Goal: Task Accomplishment & Management: Use online tool/utility

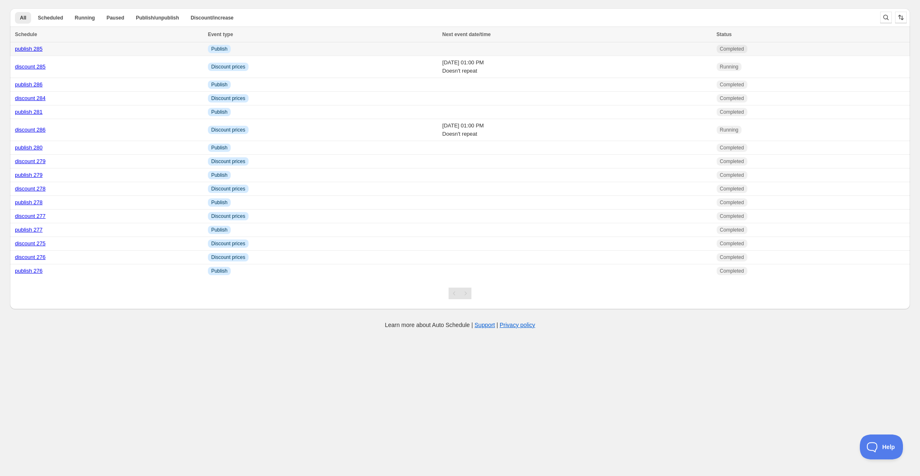
click at [33, 48] on link "publish 285" at bounding box center [29, 49] width 28 height 6
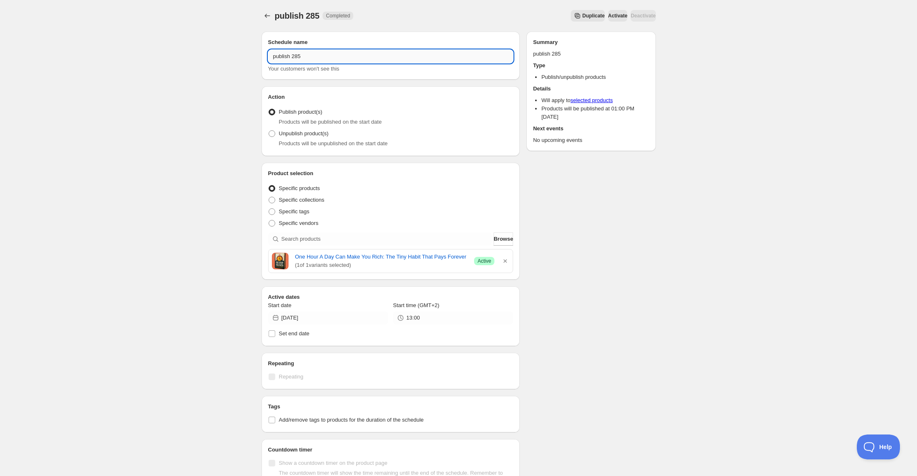
drag, startPoint x: 297, startPoint y: 59, endPoint x: 305, endPoint y: 58, distance: 7.5
click at [305, 58] on input "publish 285" at bounding box center [390, 56] width 245 height 13
type input "publish 287"
click at [505, 262] on icon "button" at bounding box center [505, 261] width 8 height 8
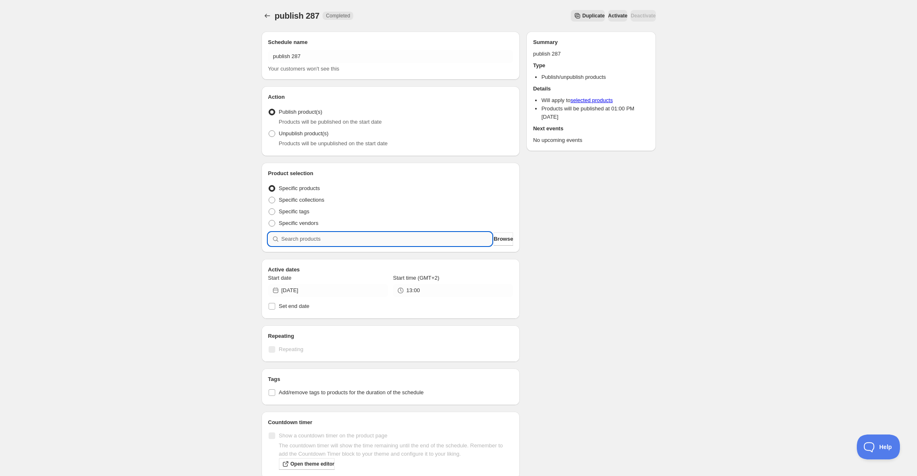
click at [346, 239] on input "search" at bounding box center [386, 238] width 211 height 13
type input "g"
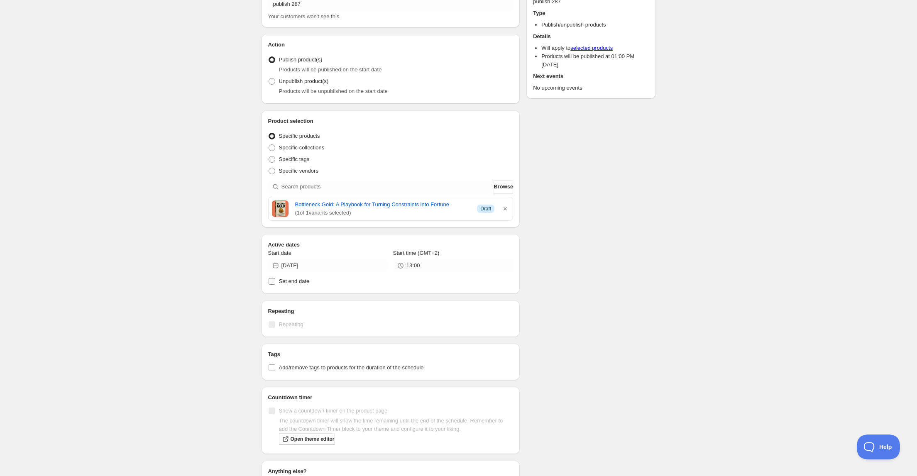
scroll to position [66, 0]
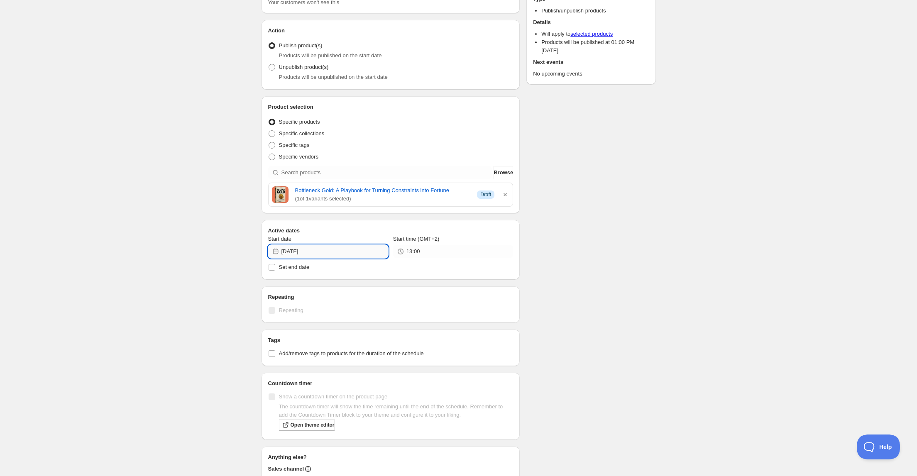
click at [340, 251] on input "2025-09-05" at bounding box center [334, 251] width 107 height 13
click at [285, 311] on span "7" at bounding box center [282, 309] width 9 height 7
type input "2025-09-07"
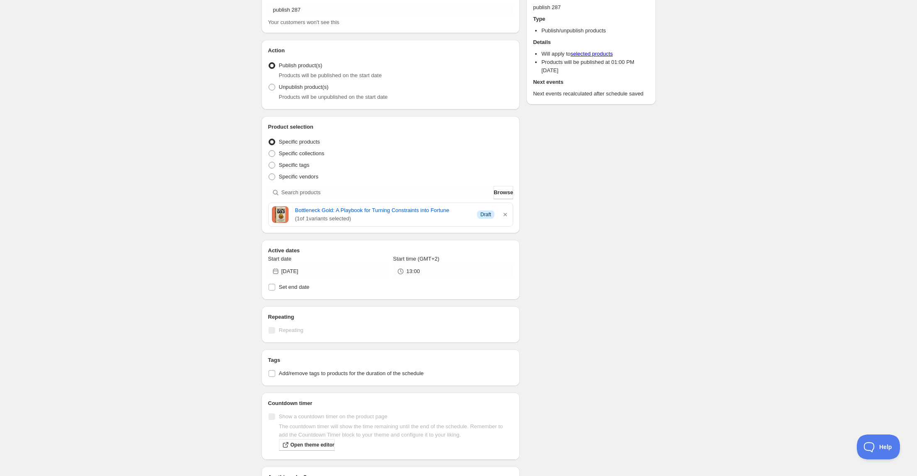
scroll to position [0, 0]
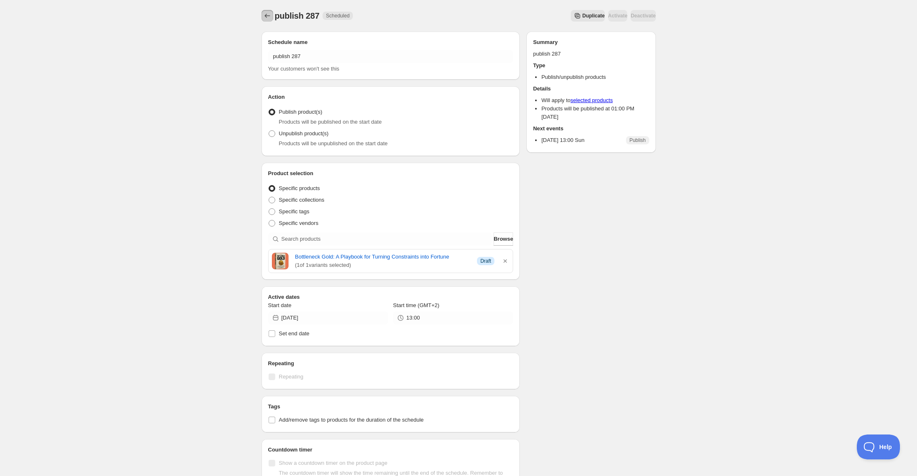
click at [269, 17] on icon "Schedules" at bounding box center [267, 16] width 8 height 8
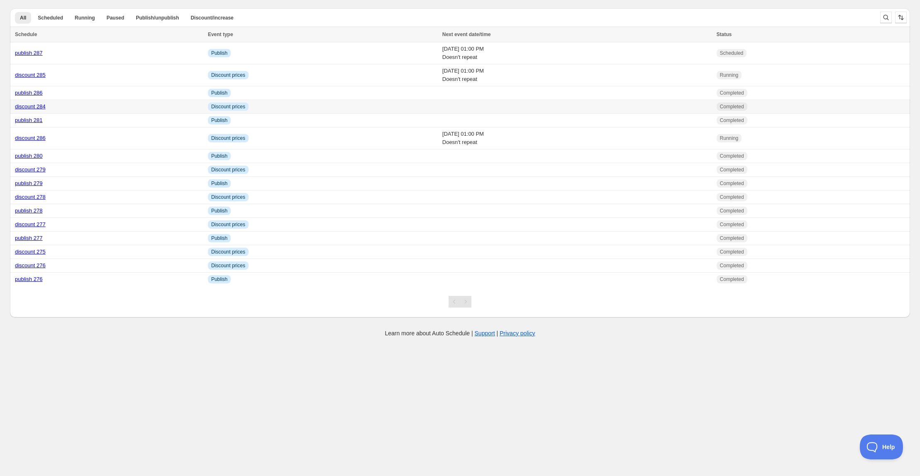
click at [34, 107] on link "discount 284" at bounding box center [30, 106] width 31 height 6
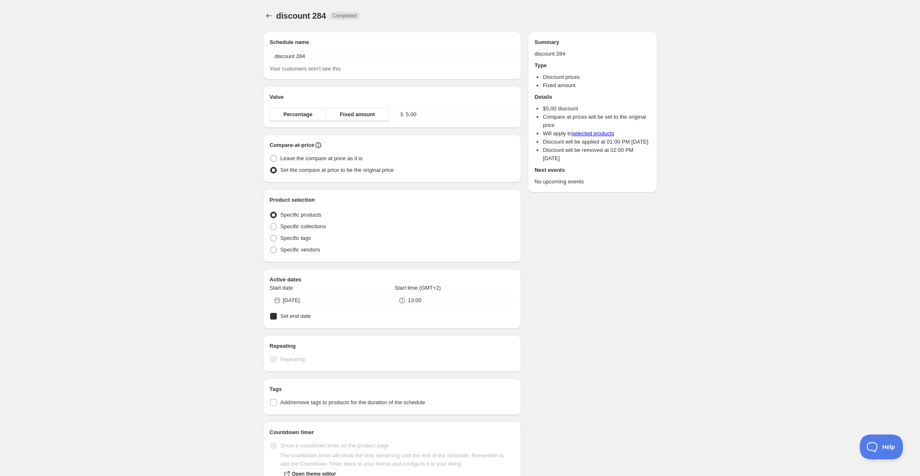
radio input "true"
checkbox input "true"
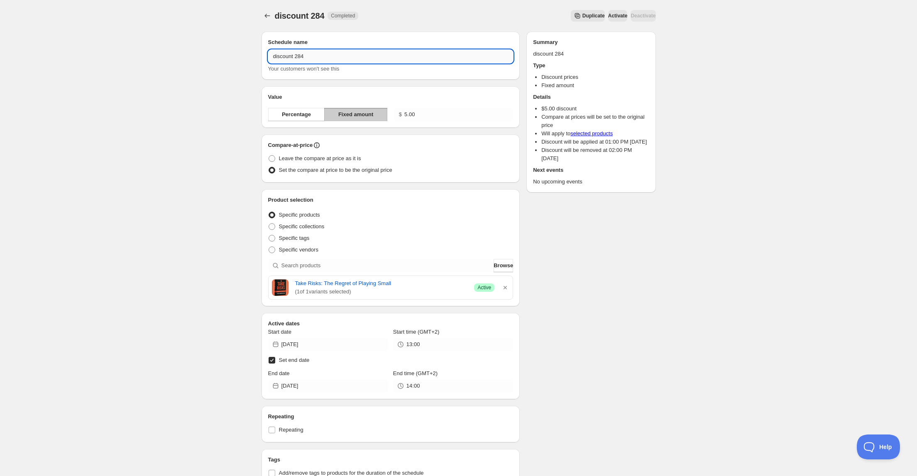
drag, startPoint x: 301, startPoint y: 57, endPoint x: 315, endPoint y: 57, distance: 13.7
click at [314, 57] on input "discount 284" at bounding box center [390, 56] width 245 height 13
type input "discount 287"
click at [505, 287] on icon "button" at bounding box center [504, 287] width 3 height 3
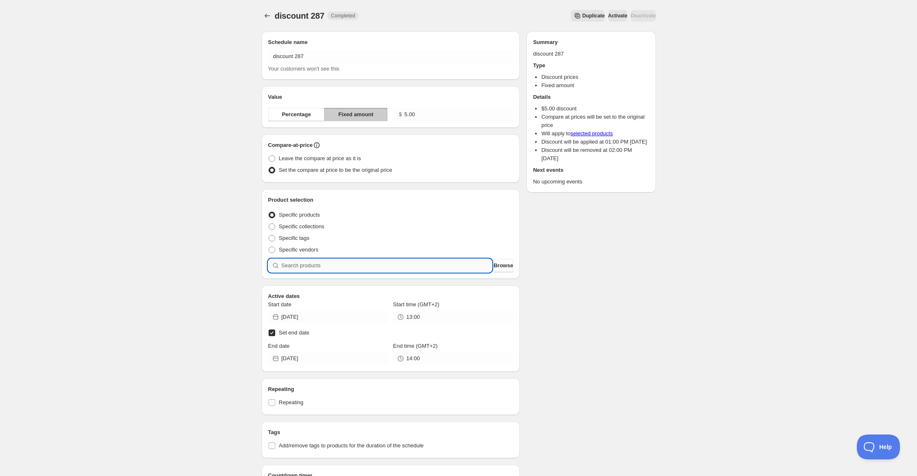
click at [405, 271] on input "search" at bounding box center [386, 265] width 211 height 13
type input "g"
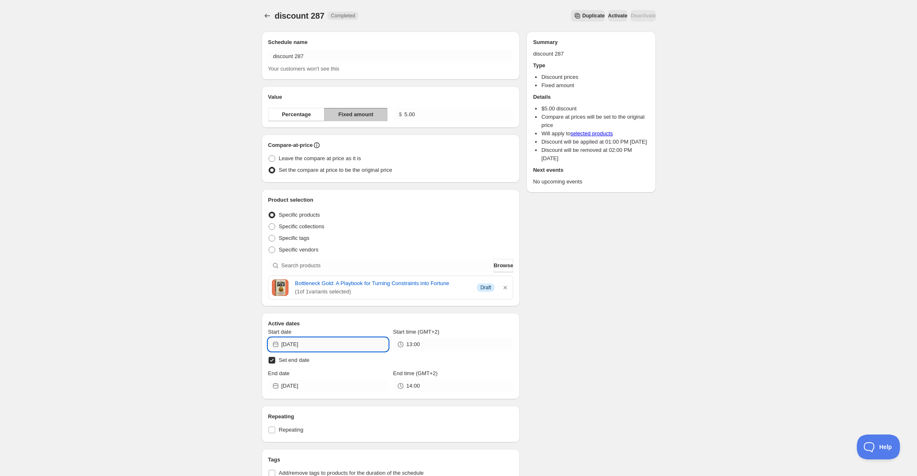
click at [334, 341] on input "2025-09-04" at bounding box center [334, 344] width 107 height 13
click at [285, 404] on span "7" at bounding box center [282, 402] width 9 height 7
type input "2025-09-07"
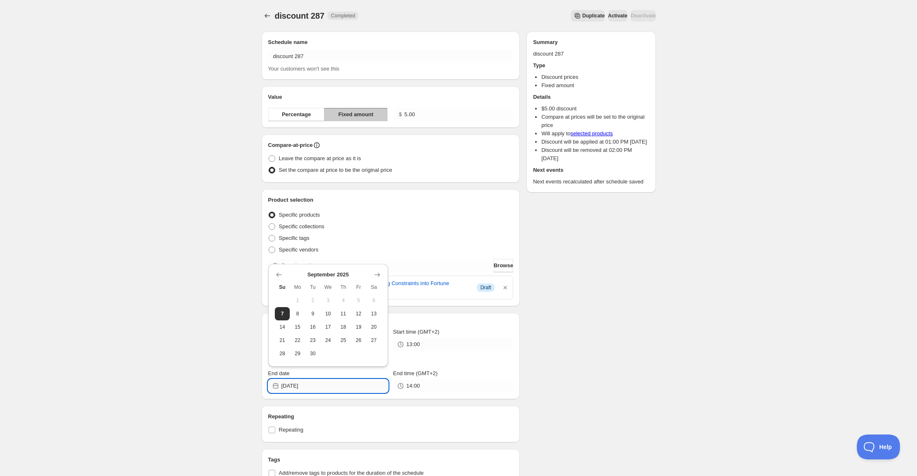
click at [340, 384] on input "2025-09-07" at bounding box center [334, 385] width 107 height 13
click at [313, 314] on span "9" at bounding box center [312, 313] width 9 height 7
type input "2025-09-09"
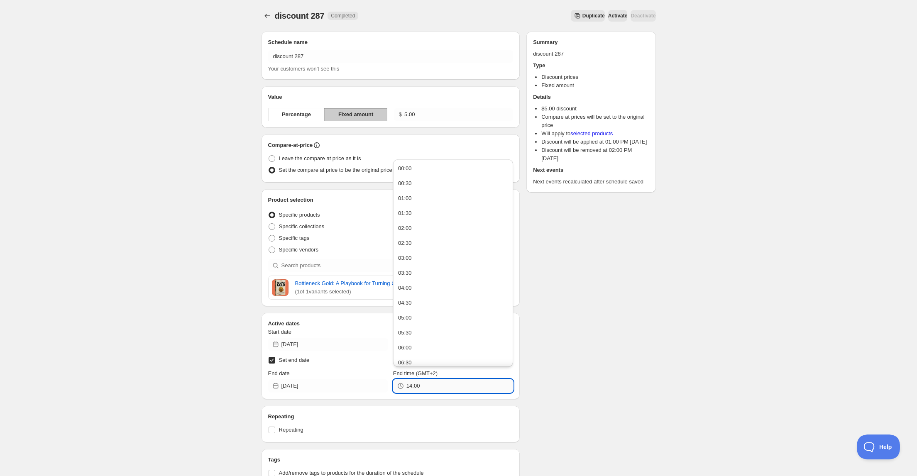
click at [421, 385] on input "14:00" at bounding box center [459, 385] width 107 height 13
click at [429, 195] on button "13:00" at bounding box center [452, 193] width 115 height 13
type input "13:00"
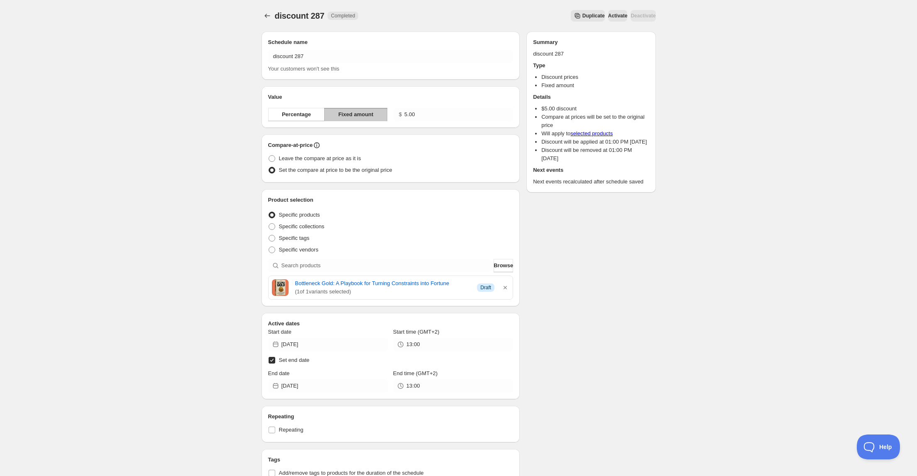
click at [588, 354] on div "Schedule name discount 287 Your customers won't see this Value Percentage Fixed…" at bounding box center [455, 372] width 401 height 695
click at [273, 20] on div at bounding box center [267, 16] width 13 height 12
click at [266, 15] on icon "Schedules" at bounding box center [267, 16] width 8 height 8
